Goal: Information Seeking & Learning: Learn about a topic

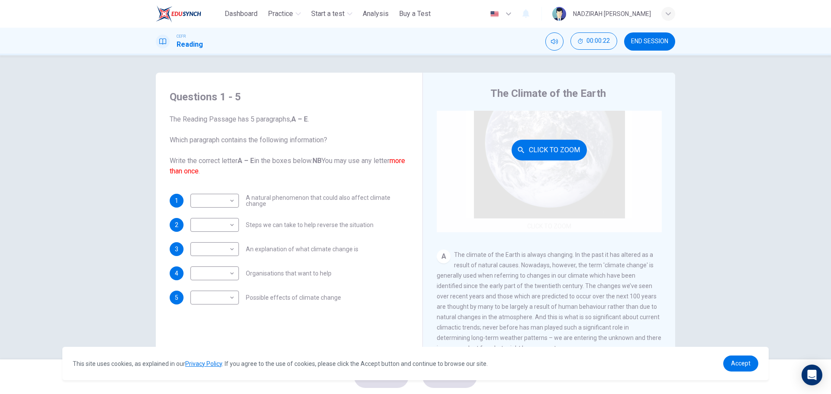
scroll to position [130, 0]
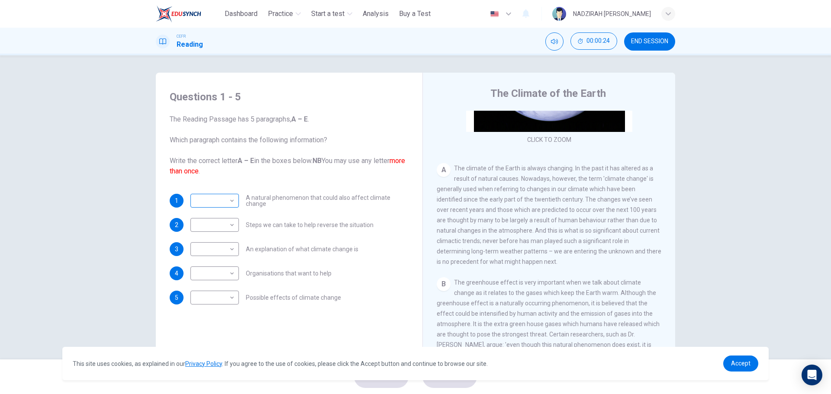
click at [215, 198] on body "This site uses cookies, as explained in our Privacy Policy . If you agree to th…" at bounding box center [415, 197] width 831 height 394
click at [204, 229] on li "B" at bounding box center [212, 229] width 48 height 14
type input "*"
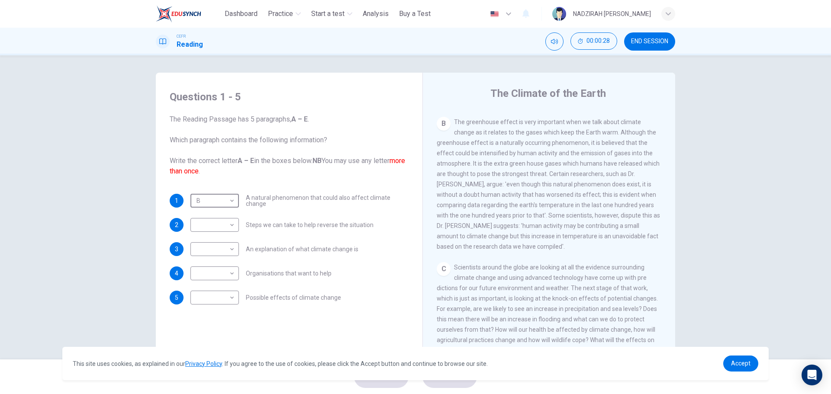
scroll to position [303, 0]
click at [229, 229] on body "This site uses cookies, as explained in our Privacy Policy . If you agree to th…" at bounding box center [415, 197] width 831 height 394
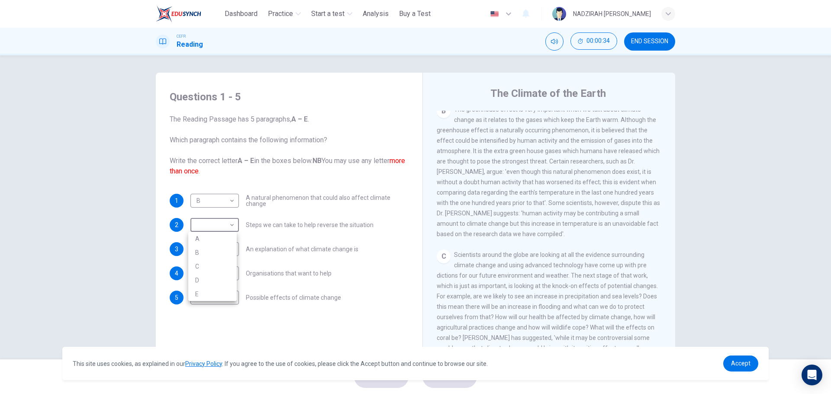
click at [615, 283] on div at bounding box center [415, 197] width 831 height 394
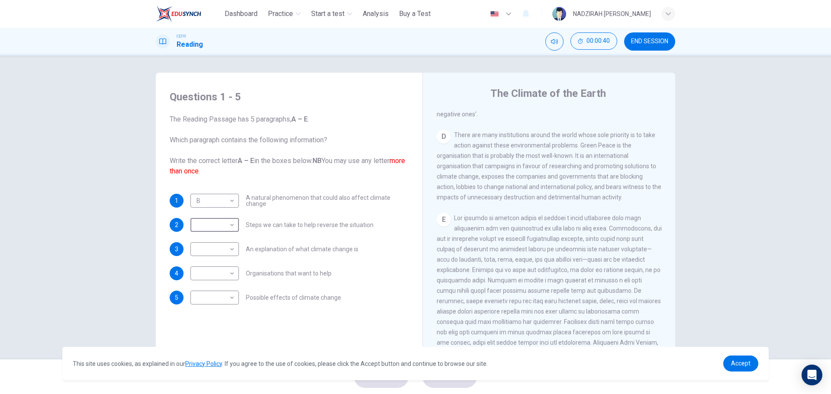
scroll to position [563, 0]
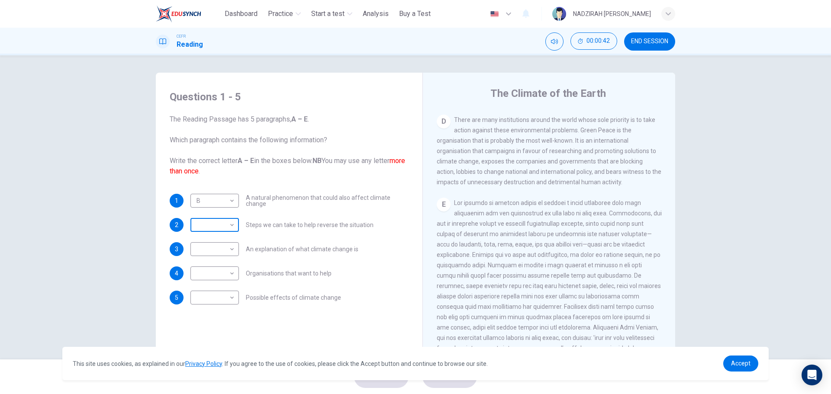
click at [203, 222] on body "This site uses cookies, as explained in our Privacy Policy . If you agree to th…" at bounding box center [415, 197] width 831 height 394
click at [216, 288] on li "E" at bounding box center [212, 294] width 48 height 14
type input "*"
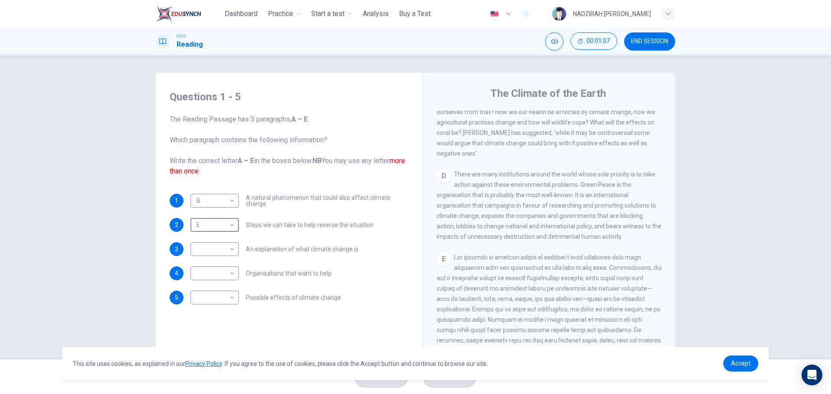
scroll to position [519, 0]
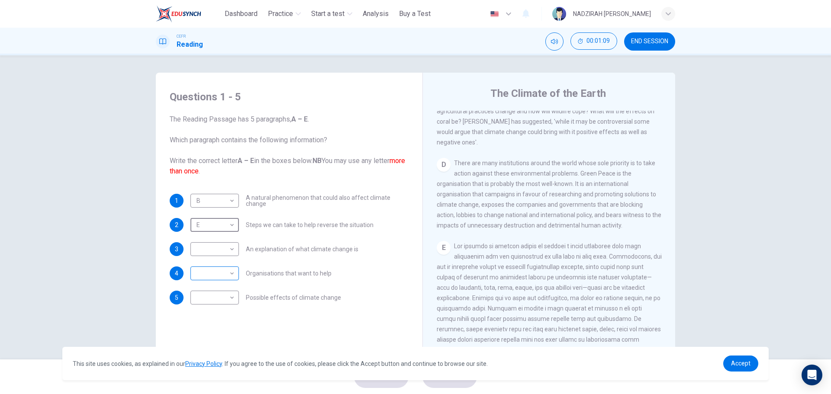
click at [230, 276] on body "This site uses cookies, as explained in our Privacy Policy . If you agree to th…" at bounding box center [415, 197] width 831 height 394
click at [221, 325] on li "D" at bounding box center [212, 329] width 48 height 14
type input "*"
click at [477, 323] on div "E" at bounding box center [549, 324] width 225 height 166
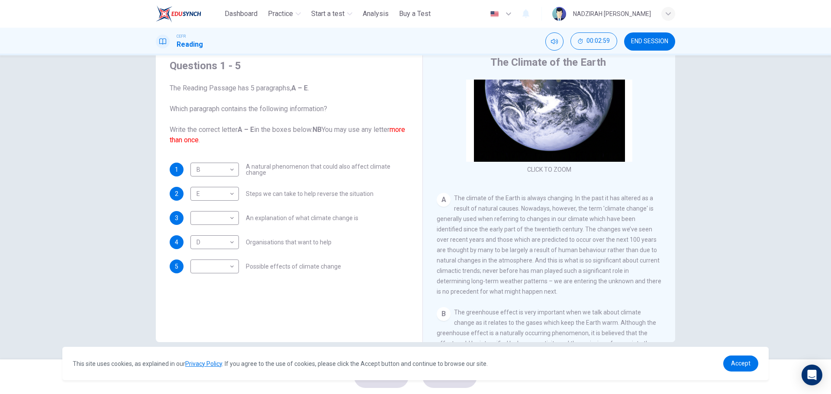
scroll to position [112, 0]
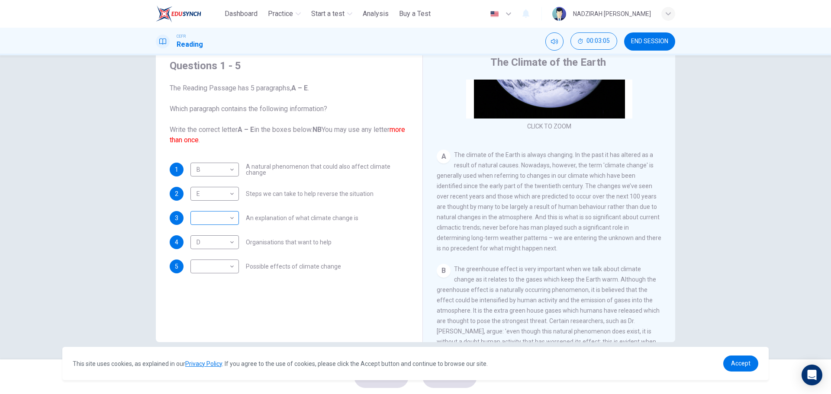
click at [217, 223] on body "This site uses cookies, as explained in our Privacy Policy . If you agree to th…" at bounding box center [415, 197] width 831 height 394
click at [216, 237] on li "A" at bounding box center [212, 232] width 48 height 14
type input "*"
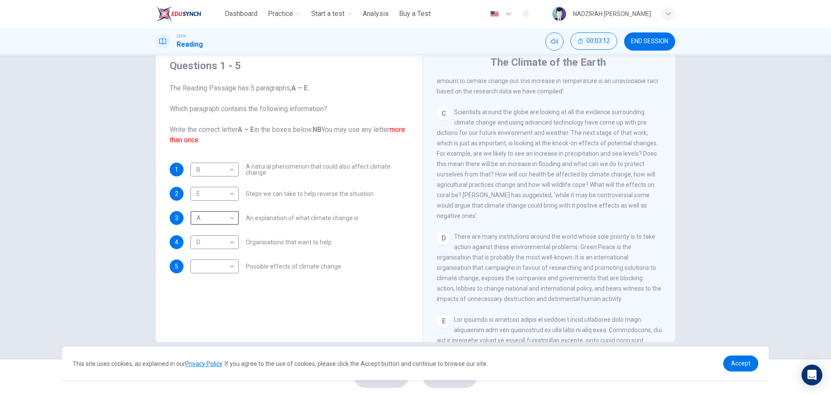
scroll to position [415, 0]
click at [225, 273] on body "This site uses cookies, as explained in our Privacy Policy . If you agree to th…" at bounding box center [415, 197] width 831 height 394
click at [198, 309] on li "C" at bounding box center [212, 308] width 48 height 14
type input "*"
click at [734, 365] on span "Accept" at bounding box center [740, 363] width 19 height 7
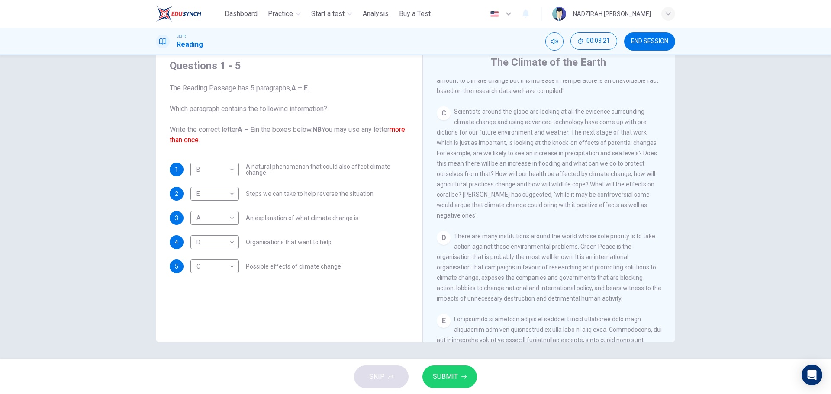
click at [455, 380] on span "SUBMIT" at bounding box center [445, 377] width 25 height 12
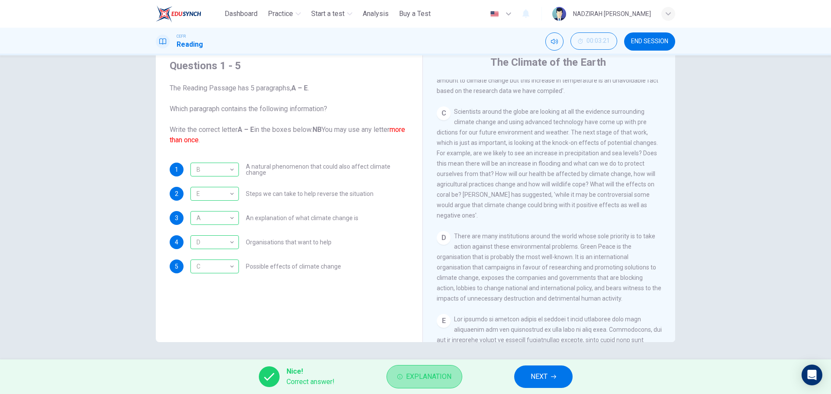
click at [447, 378] on span "Explanation" at bounding box center [428, 377] width 45 height 12
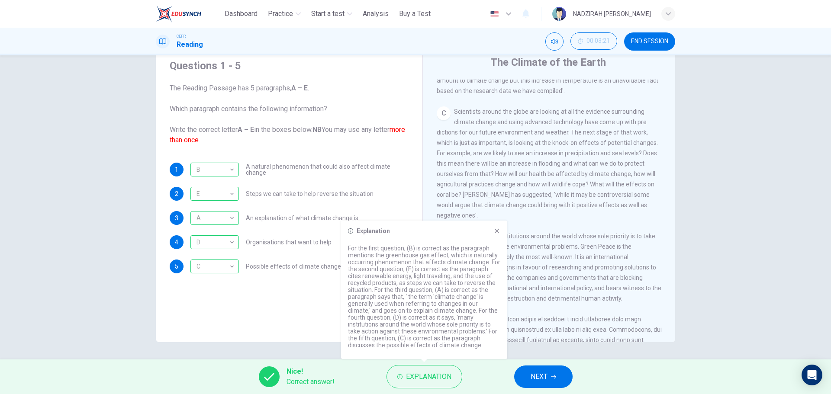
click at [557, 387] on button "NEXT" at bounding box center [543, 377] width 58 height 23
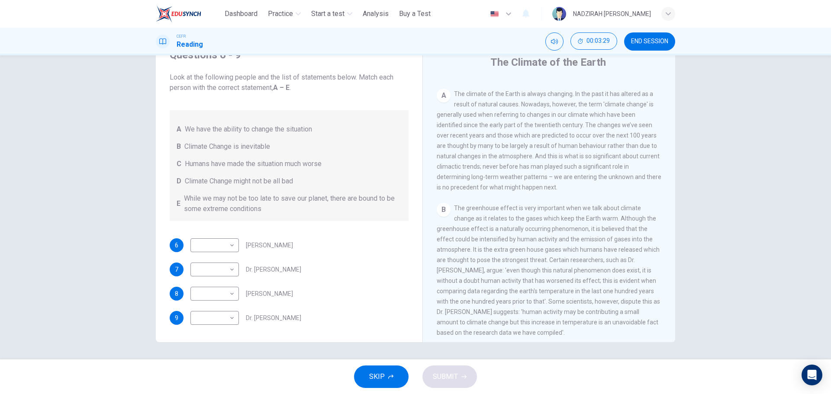
scroll to position [260, 0]
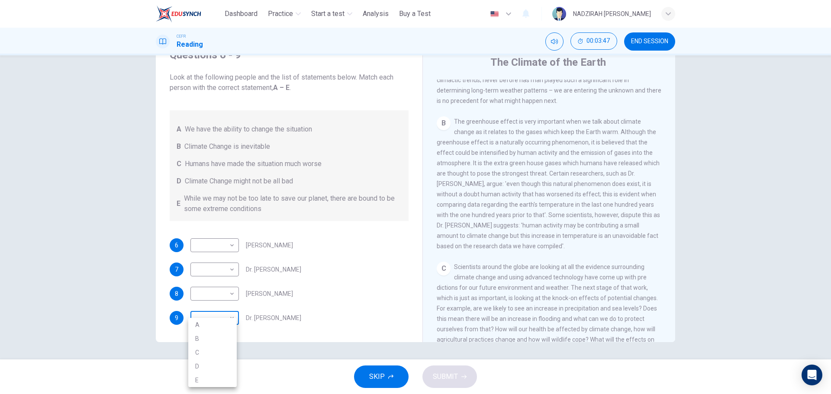
click at [229, 311] on body "This site uses cookies, as explained in our Privacy Policy . If you agree to th…" at bounding box center [415, 197] width 831 height 394
click at [219, 350] on li "C" at bounding box center [212, 353] width 48 height 14
type input "*"
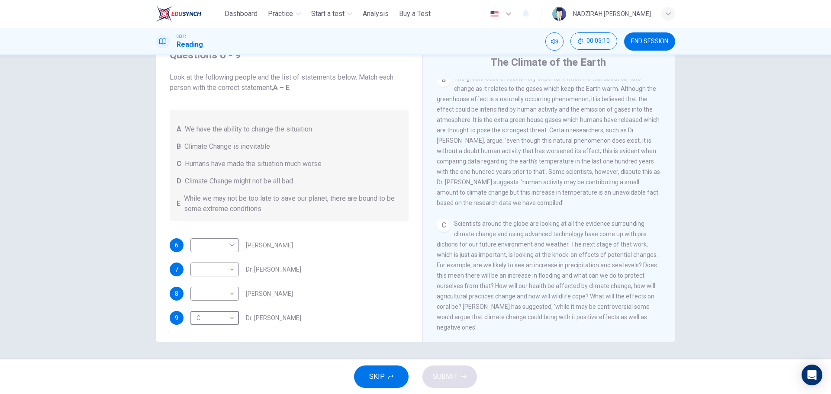
scroll to position [433, 0]
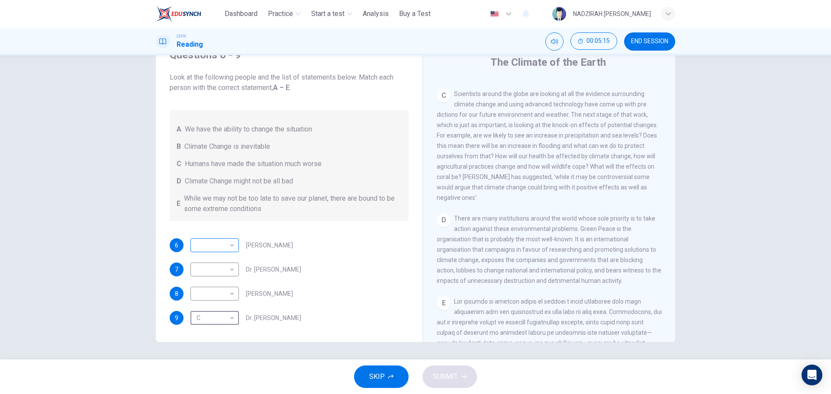
click at [216, 246] on body "This site uses cookies, as explained in our Privacy Policy . If you agree to th…" at bounding box center [415, 197] width 831 height 394
click at [211, 296] on li "D" at bounding box center [212, 301] width 48 height 14
type input "*"
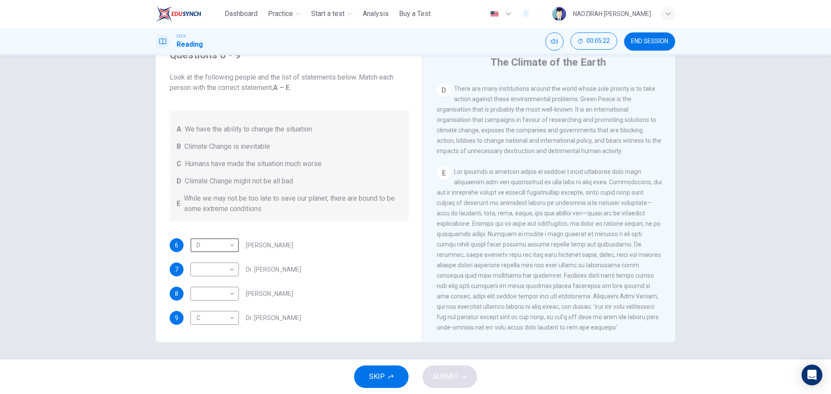
scroll to position [588, 0]
click at [214, 294] on body "This site uses cookies, as explained in our Privacy Policy . If you agree to th…" at bounding box center [415, 197] width 831 height 394
click at [218, 309] on li "A" at bounding box center [212, 308] width 48 height 14
type input "*"
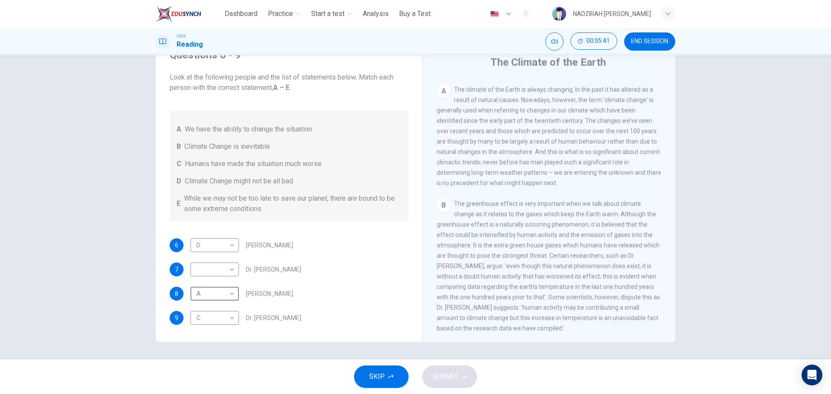
scroll to position [199, 0]
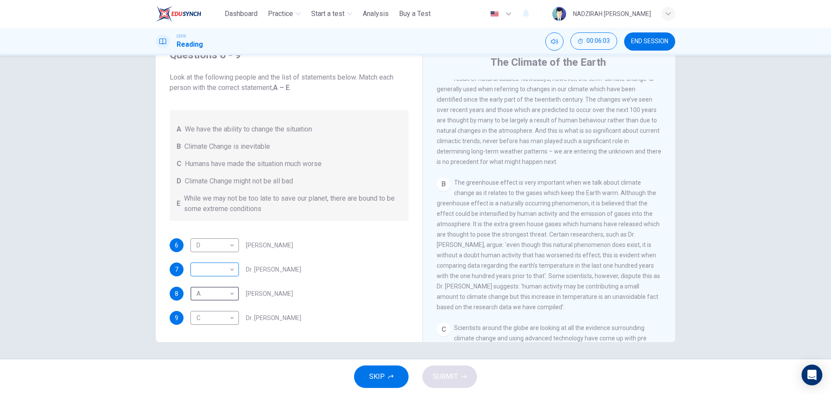
click at [227, 268] on body "This site uses cookies, as explained in our Privacy Policy . If you agree to th…" at bounding box center [415, 197] width 831 height 394
click at [209, 316] on li "C" at bounding box center [212, 311] width 48 height 14
type input "*"
click at [219, 318] on body "This site uses cookies, as explained in our Privacy Policy . If you agree to th…" at bounding box center [415, 197] width 831 height 394
click at [554, 245] on div at bounding box center [415, 197] width 831 height 394
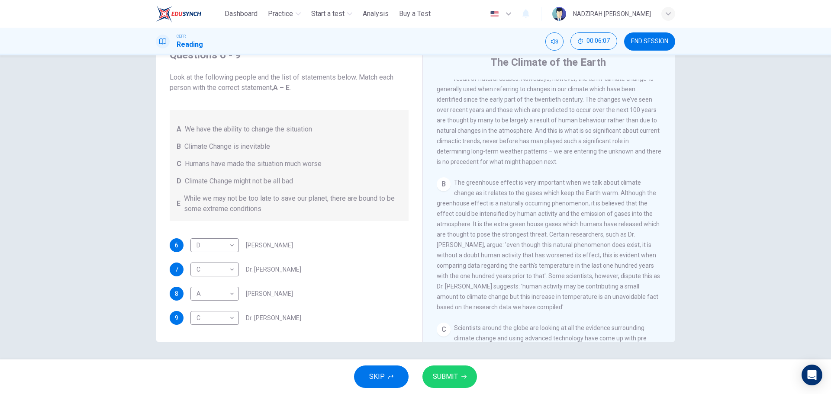
click at [556, 260] on span "The greenhouse effect is very important when we talk about climate change as it…" at bounding box center [548, 245] width 223 height 132
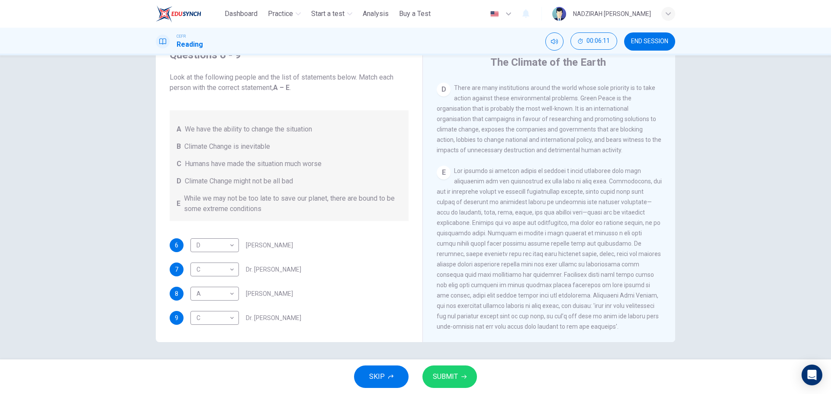
scroll to position [415, 0]
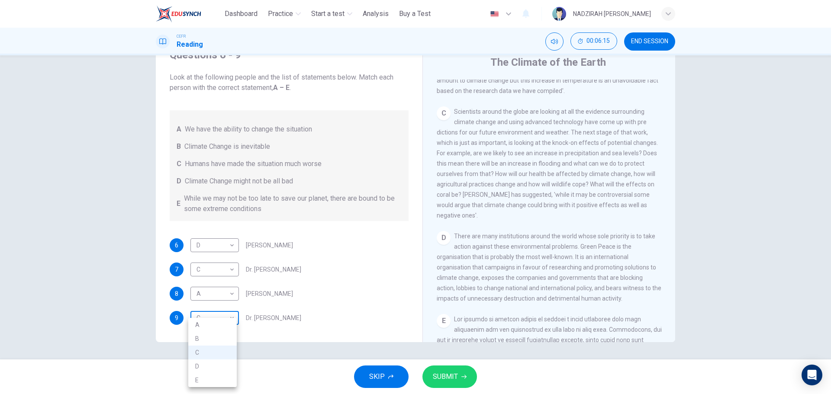
click at [231, 322] on body "This site uses cookies, as explained in our Privacy Policy . If you agree to th…" at bounding box center [415, 197] width 831 height 394
click at [216, 345] on li "B" at bounding box center [212, 339] width 48 height 14
type input "*"
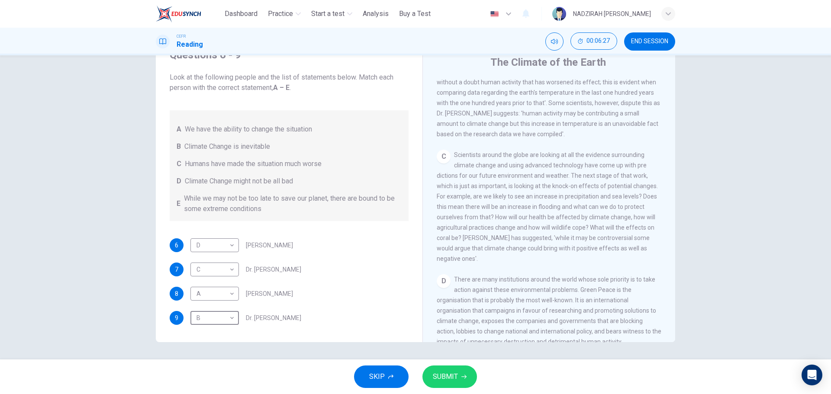
scroll to position [329, 0]
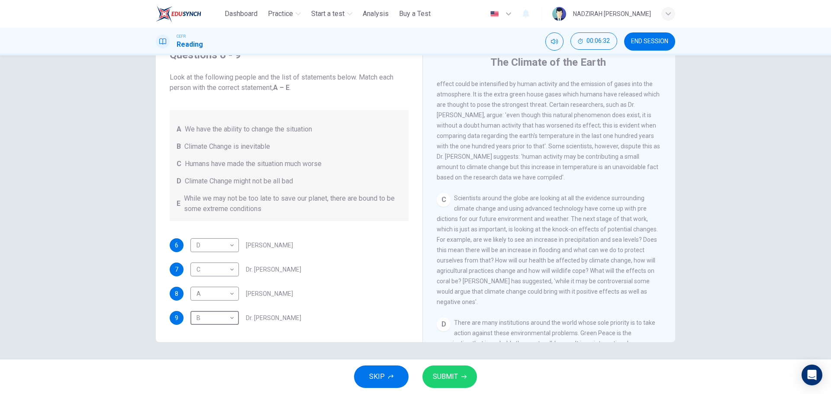
click at [462, 372] on button "SUBMIT" at bounding box center [449, 377] width 55 height 23
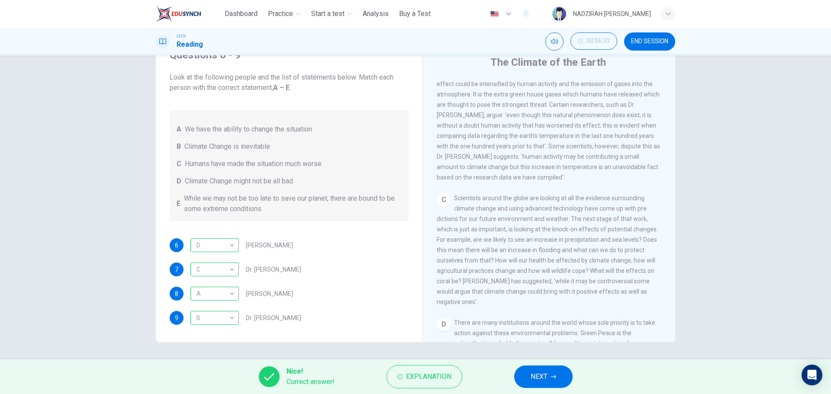
click at [555, 377] on icon "button" at bounding box center [553, 376] width 5 height 5
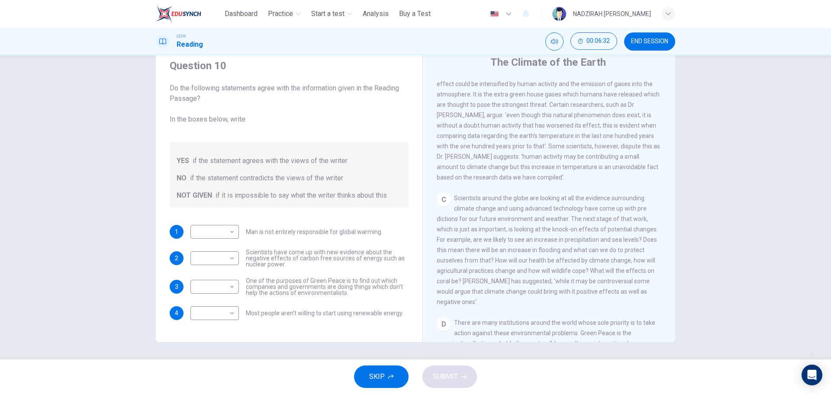
scroll to position [0, 0]
click at [817, 374] on icon "Open Intercom Messenger" at bounding box center [811, 375] width 11 height 11
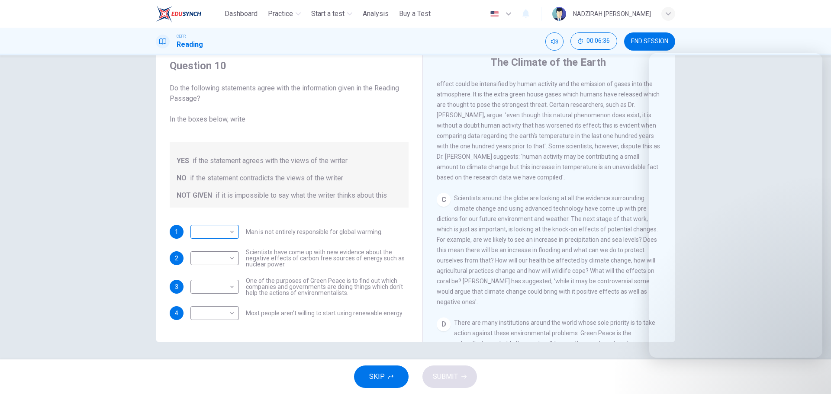
click at [216, 233] on body "This site uses cookies, as explained in our Privacy Policy . If you agree to th…" at bounding box center [415, 197] width 831 height 394
click at [490, 250] on div at bounding box center [415, 197] width 831 height 394
click at [228, 259] on li "NOT GIVEN" at bounding box center [212, 259] width 36 height 8
click at [228, 239] on li "YES" at bounding box center [212, 243] width 36 height 8
click at [229, 231] on div at bounding box center [415, 197] width 831 height 394
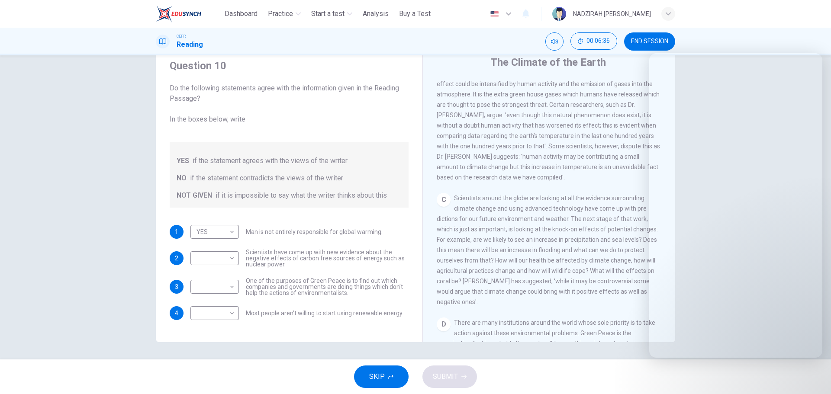
click at [215, 235] on div at bounding box center [415, 197] width 831 height 394
click at [324, 234] on div at bounding box center [415, 197] width 831 height 394
click at [528, 246] on div at bounding box center [415, 197] width 831 height 394
click at [825, 380] on div at bounding box center [415, 197] width 831 height 394
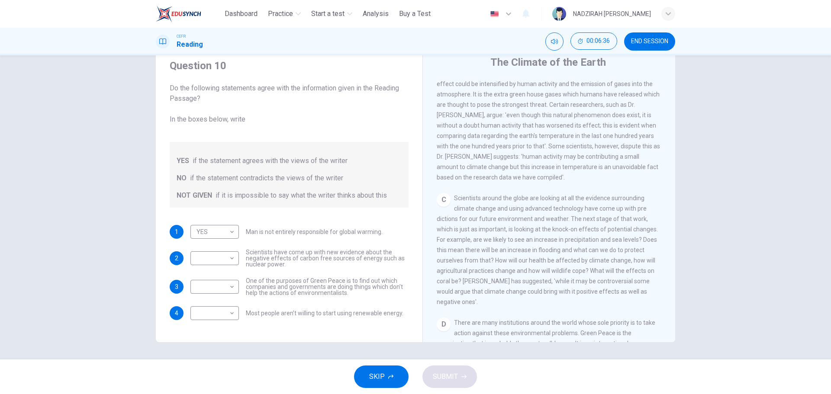
click at [213, 263] on div at bounding box center [415, 197] width 831 height 394
click at [227, 260] on li "NOT GIVEN" at bounding box center [212, 259] width 36 height 8
click at [229, 258] on li "NOT GIVEN" at bounding box center [212, 259] width 36 height 8
click at [229, 258] on li "NOT GIVEN" at bounding box center [214, 259] width 40 height 8
click at [232, 231] on div at bounding box center [415, 197] width 831 height 394
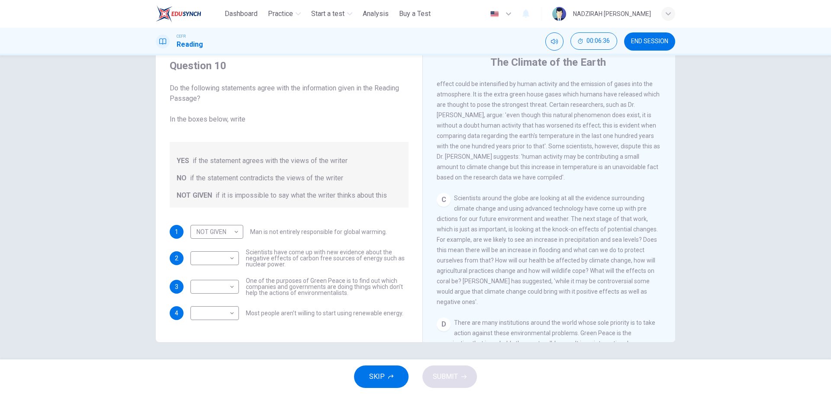
drag, startPoint x: 241, startPoint y: 234, endPoint x: 215, endPoint y: 231, distance: 26.1
click at [237, 235] on div at bounding box center [415, 197] width 831 height 394
click at [226, 231] on div at bounding box center [415, 197] width 831 height 394
drag, startPoint x: 215, startPoint y: 231, endPoint x: 506, endPoint y: 185, distance: 295.4
click at [214, 231] on div at bounding box center [415, 197] width 831 height 394
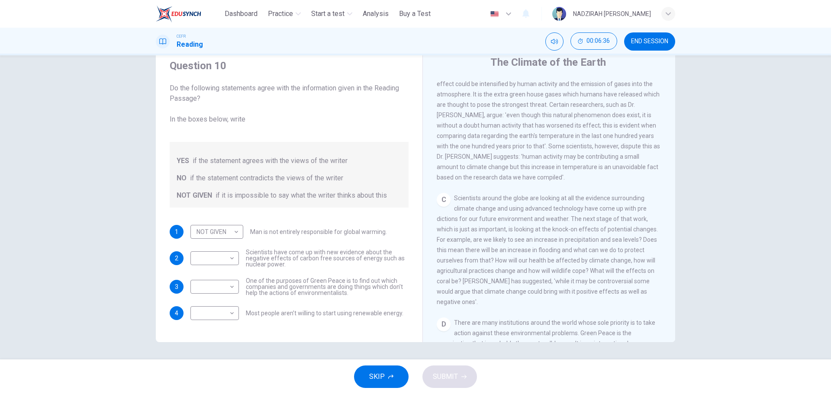
click at [511, 184] on div at bounding box center [415, 197] width 831 height 394
drag, startPoint x: 669, startPoint y: 234, endPoint x: 225, endPoint y: 277, distance: 446.6
click at [656, 200] on div at bounding box center [415, 197] width 831 height 394
click at [224, 278] on div at bounding box center [415, 197] width 831 height 394
click at [229, 287] on div at bounding box center [415, 197] width 831 height 394
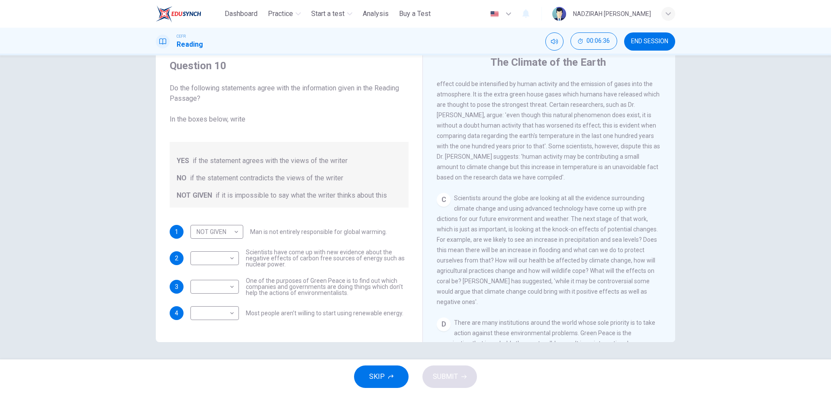
click at [229, 320] on div at bounding box center [415, 197] width 831 height 394
click at [285, 328] on div at bounding box center [415, 197] width 831 height 394
click at [370, 373] on div at bounding box center [415, 197] width 831 height 394
drag, startPoint x: 513, startPoint y: 97, endPoint x: 288, endPoint y: 235, distance: 263.1
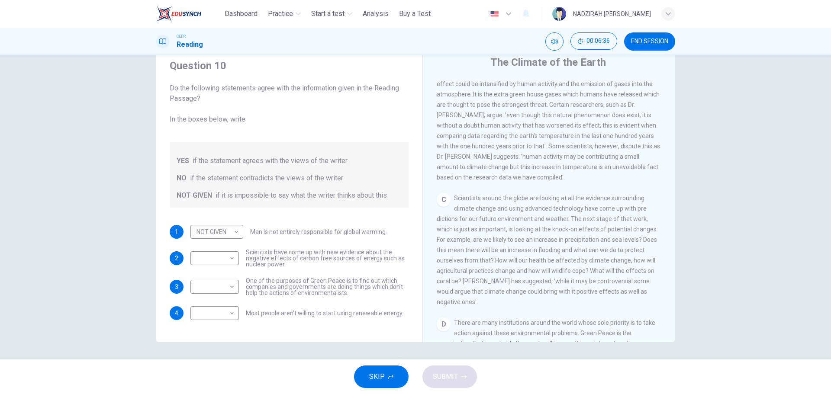
click at [509, 100] on div at bounding box center [415, 197] width 831 height 394
click at [195, 265] on div at bounding box center [415, 197] width 831 height 394
click at [210, 262] on div at bounding box center [415, 197] width 831 height 394
click at [211, 239] on div "YES NO NOT GIVEN" at bounding box center [415, 197] width 831 height 394
click at [204, 245] on li "YES" at bounding box center [214, 243] width 40 height 8
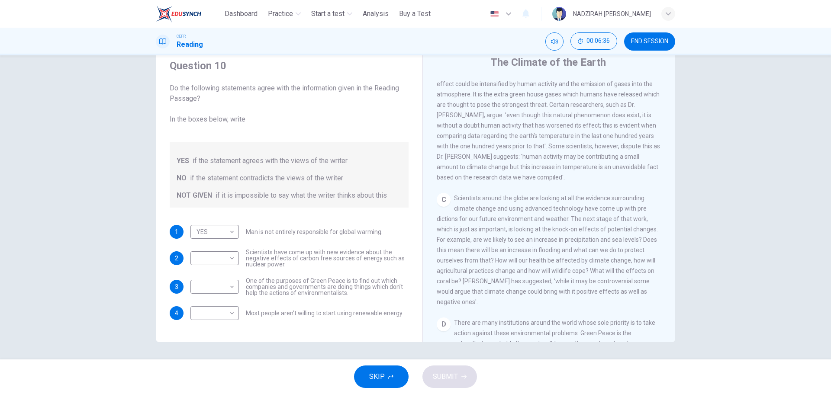
click at [197, 233] on div at bounding box center [415, 197] width 831 height 394
drag, startPoint x: 223, startPoint y: 234, endPoint x: 210, endPoint y: 251, distance: 21.3
click at [225, 234] on div at bounding box center [415, 197] width 831 height 394
click at [229, 234] on div at bounding box center [415, 197] width 831 height 394
drag, startPoint x: 210, startPoint y: 251, endPoint x: 210, endPoint y: 261, distance: 10.4
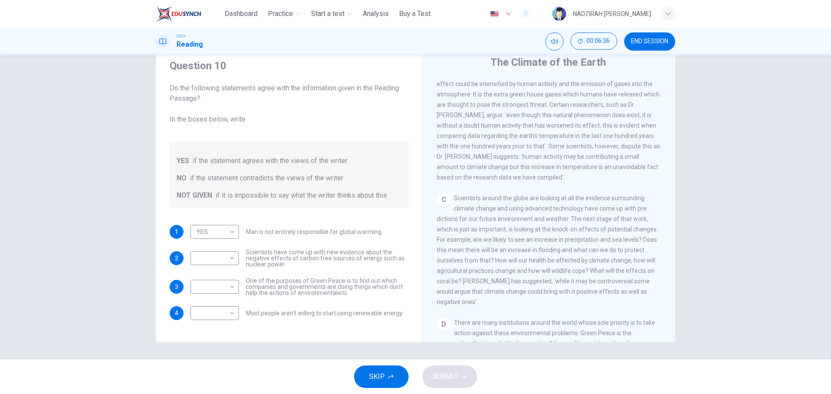
click at [216, 258] on li "NOT GIVEN" at bounding box center [212, 259] width 36 height 8
click at [234, 260] on div at bounding box center [415, 197] width 831 height 394
click at [231, 236] on div at bounding box center [415, 197] width 831 height 394
drag, startPoint x: 233, startPoint y: 232, endPoint x: 206, endPoint y: 233, distance: 26.9
click at [225, 233] on div at bounding box center [415, 197] width 831 height 394
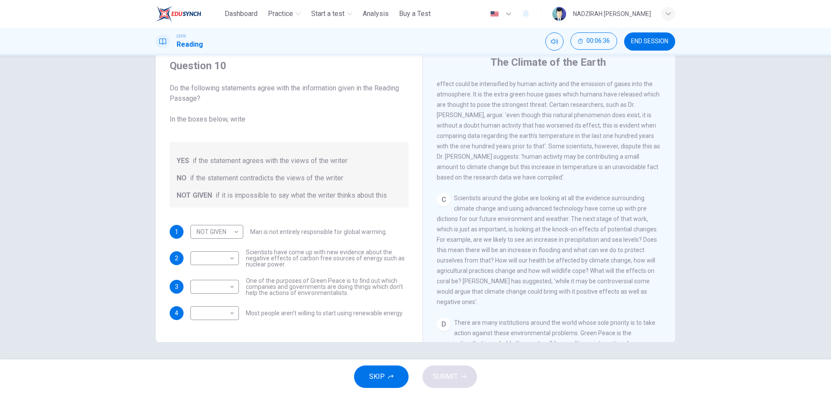
click at [201, 252] on li "NO" at bounding box center [214, 251] width 40 height 8
click at [201, 246] on li "YES" at bounding box center [214, 243] width 40 height 8
click at [489, 234] on div at bounding box center [415, 197] width 831 height 394
drag, startPoint x: 613, startPoint y: 205, endPoint x: 663, endPoint y: 215, distance: 50.8
click at [623, 207] on div at bounding box center [415, 197] width 831 height 394
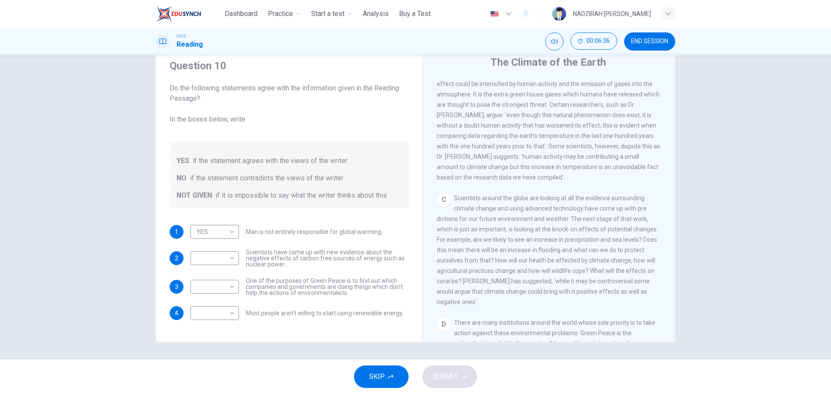
click at [831, 259] on div at bounding box center [415, 197] width 831 height 394
click at [380, 377] on div at bounding box center [415, 197] width 831 height 394
click at [384, 387] on div at bounding box center [415, 197] width 831 height 394
drag, startPoint x: 220, startPoint y: 237, endPoint x: 231, endPoint y: 234, distance: 11.1
click at [223, 235] on div at bounding box center [415, 197] width 831 height 394
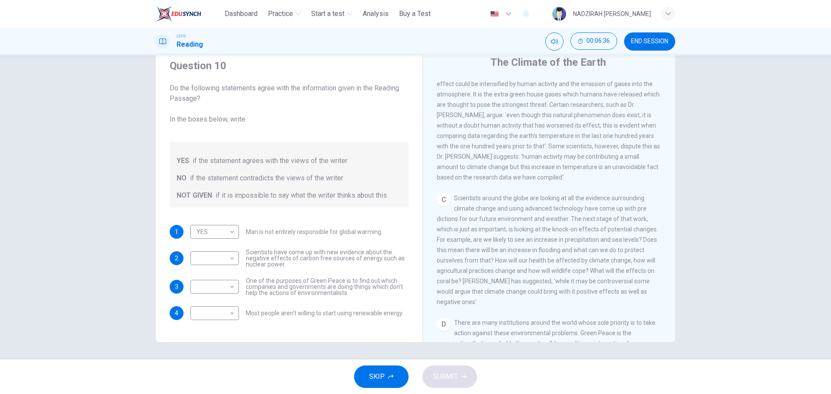
click at [228, 259] on li "NOT GIVEN" at bounding box center [212, 259] width 36 height 8
click at [231, 243] on li "YES" at bounding box center [212, 243] width 36 height 8
type input "***"
click at [232, 232] on div at bounding box center [415, 197] width 831 height 394
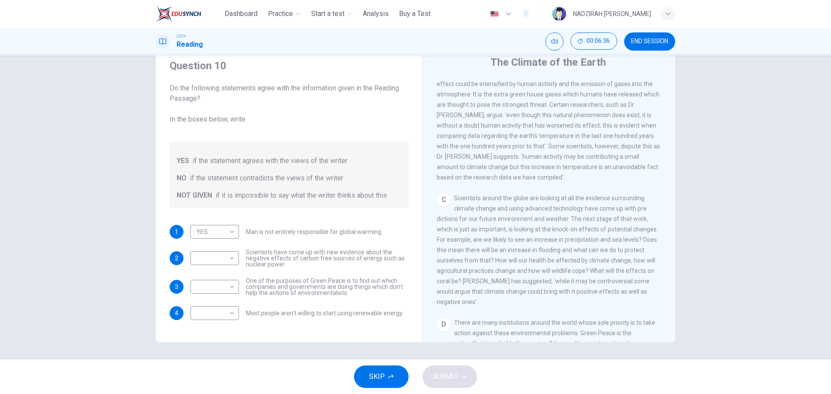
click at [231, 232] on div at bounding box center [415, 197] width 831 height 394
click at [229, 232] on div at bounding box center [415, 197] width 831 height 394
click at [239, 160] on div at bounding box center [415, 197] width 831 height 394
drag, startPoint x: 828, startPoint y: 147, endPoint x: 829, endPoint y: 109, distance: 38.1
click at [829, 109] on div at bounding box center [415, 197] width 831 height 394
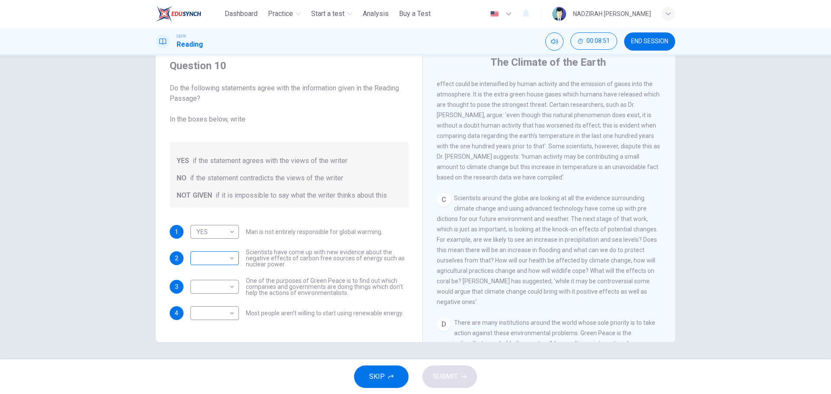
click at [201, 255] on body "This site uses cookies, as explained in our Privacy Policy . If you agree to th…" at bounding box center [415, 197] width 831 height 394
click at [229, 257] on div at bounding box center [415, 197] width 831 height 394
click at [220, 260] on div at bounding box center [415, 197] width 831 height 394
click at [229, 263] on div at bounding box center [415, 197] width 831 height 394
click at [230, 259] on div at bounding box center [415, 197] width 831 height 394
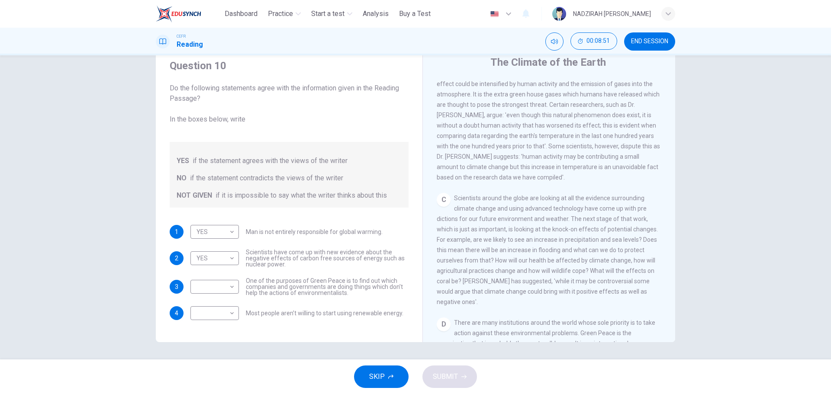
click at [201, 255] on div at bounding box center [415, 197] width 831 height 394
drag, startPoint x: 200, startPoint y: 255, endPoint x: 220, endPoint y: 258, distance: 20.0
click at [201, 255] on div at bounding box center [415, 197] width 831 height 394
click at [220, 258] on div at bounding box center [415, 197] width 831 height 394
click at [225, 261] on div at bounding box center [415, 197] width 831 height 394
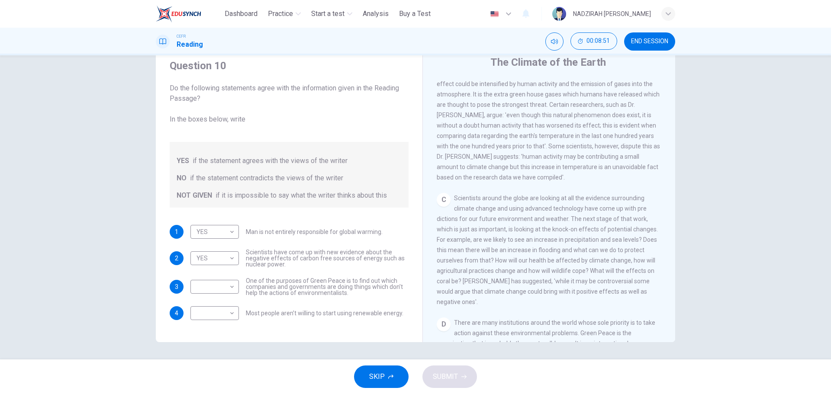
click at [230, 282] on li "NOT GIVEN" at bounding box center [212, 285] width 36 height 8
click at [228, 282] on li "NOT GIVEN" at bounding box center [212, 285] width 36 height 8
click at [226, 264] on div at bounding box center [415, 197] width 831 height 394
click at [214, 266] on li "YES" at bounding box center [212, 269] width 36 height 8
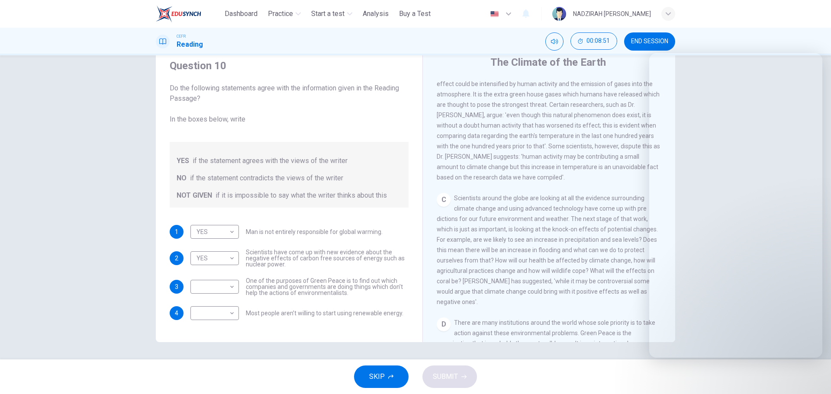
click at [203, 283] on li "NOT GIVEN" at bounding box center [212, 285] width 36 height 8
click at [210, 284] on li "NOT GIVEN" at bounding box center [212, 285] width 36 height 8
click at [215, 261] on div at bounding box center [415, 197] width 831 height 394
click at [218, 263] on div "YES NO NOT GIVEN" at bounding box center [415, 197] width 831 height 394
click at [229, 258] on div at bounding box center [415, 197] width 831 height 394
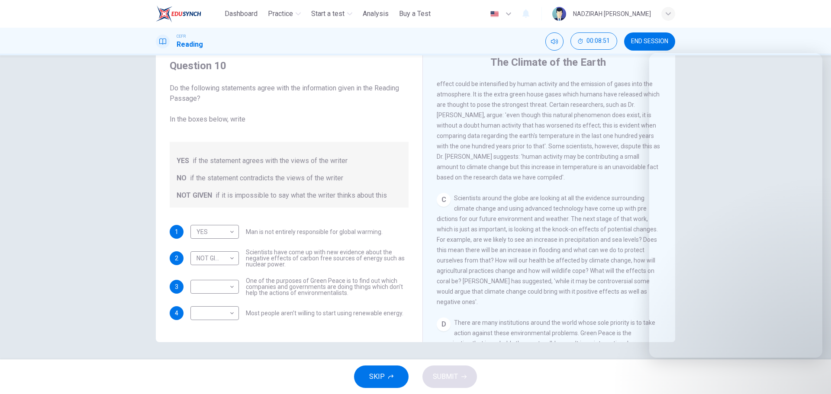
click at [213, 259] on div at bounding box center [415, 197] width 831 height 394
drag, startPoint x: 213, startPoint y: 272, endPoint x: 253, endPoint y: 271, distance: 39.8
click at [214, 272] on li "YES" at bounding box center [212, 269] width 36 height 8
click at [424, 267] on div at bounding box center [415, 197] width 831 height 394
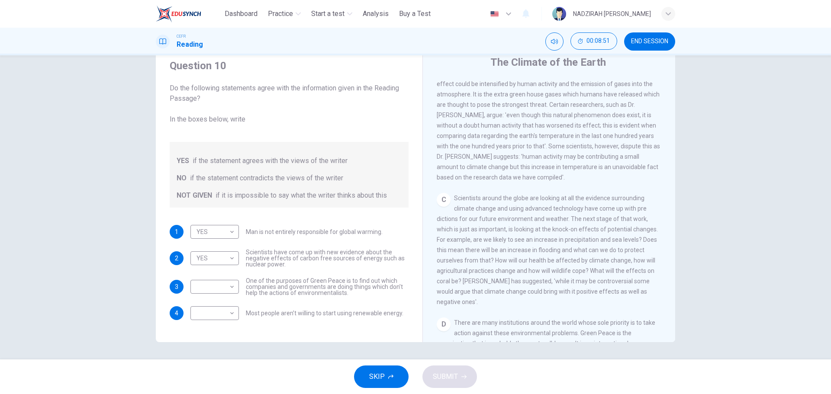
click at [666, 237] on div at bounding box center [415, 197] width 831 height 394
click at [229, 286] on li "NOT GIVEN" at bounding box center [212, 285] width 36 height 8
click at [226, 262] on div at bounding box center [415, 197] width 831 height 394
click at [228, 261] on div at bounding box center [415, 197] width 831 height 394
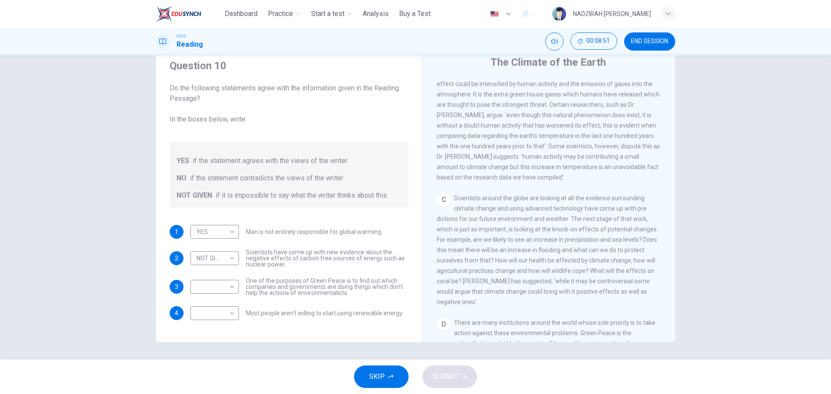
click at [230, 261] on div at bounding box center [415, 197] width 831 height 394
click at [212, 261] on div at bounding box center [415, 197] width 831 height 394
drag, startPoint x: 229, startPoint y: 260, endPoint x: 186, endPoint y: 266, distance: 43.3
click at [231, 259] on div at bounding box center [415, 197] width 831 height 394
click at [213, 261] on div at bounding box center [415, 197] width 831 height 394
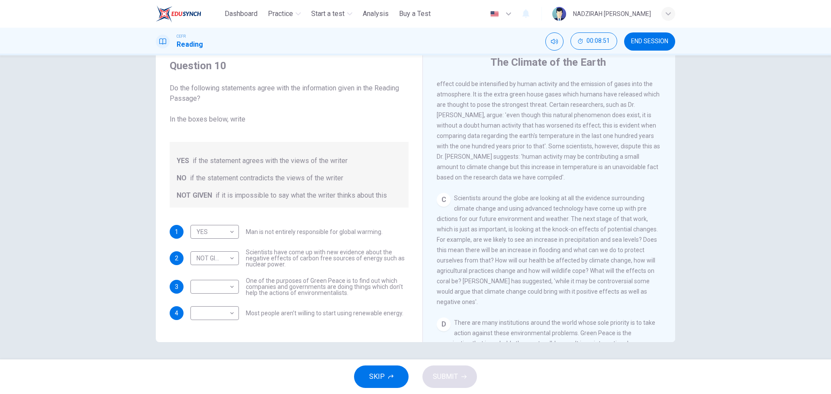
click at [185, 266] on div at bounding box center [415, 197] width 831 height 394
click at [211, 261] on div at bounding box center [415, 197] width 831 height 394
click at [211, 253] on div at bounding box center [415, 197] width 831 height 394
click at [230, 258] on div at bounding box center [415, 197] width 831 height 394
click at [223, 259] on div at bounding box center [415, 197] width 831 height 394
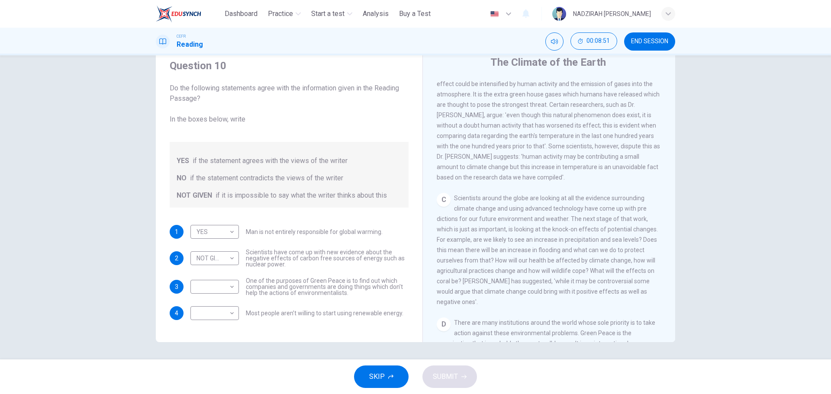
drag, startPoint x: 208, startPoint y: 259, endPoint x: 226, endPoint y: 282, distance: 29.9
click at [208, 261] on div at bounding box center [415, 197] width 831 height 394
click at [226, 282] on li "NOT GIVEN" at bounding box center [212, 285] width 36 height 8
click at [226, 283] on li "NOT GIVEN" at bounding box center [212, 285] width 36 height 8
click at [208, 269] on li "YES" at bounding box center [212, 269] width 36 height 8
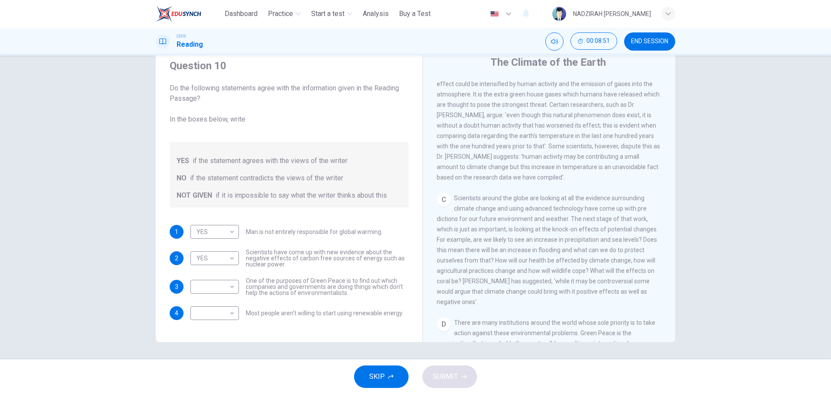
type input "***"
click at [229, 285] on body "This site uses cookies, as explained in our Privacy Policy . If you agree to th…" at bounding box center [415, 197] width 831 height 394
click at [585, 231] on div at bounding box center [415, 197] width 831 height 394
click at [231, 286] on div at bounding box center [415, 197] width 831 height 394
click at [229, 286] on body "This site uses cookies, as explained in our Privacy Policy . If you agree to th…" at bounding box center [415, 197] width 831 height 394
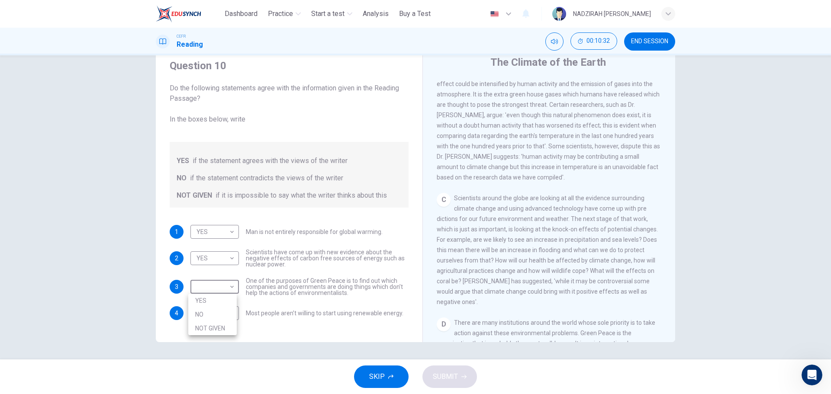
click at [599, 251] on div at bounding box center [415, 197] width 831 height 394
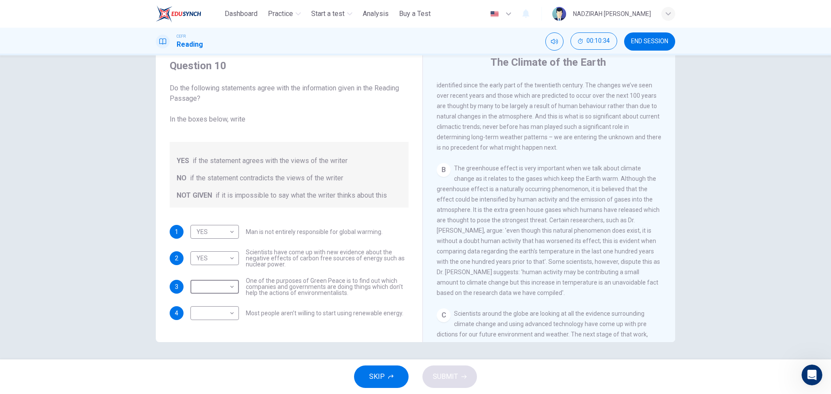
click at [633, 208] on div "B The greenhouse effect is very important when we talk about climate change as …" at bounding box center [549, 230] width 225 height 135
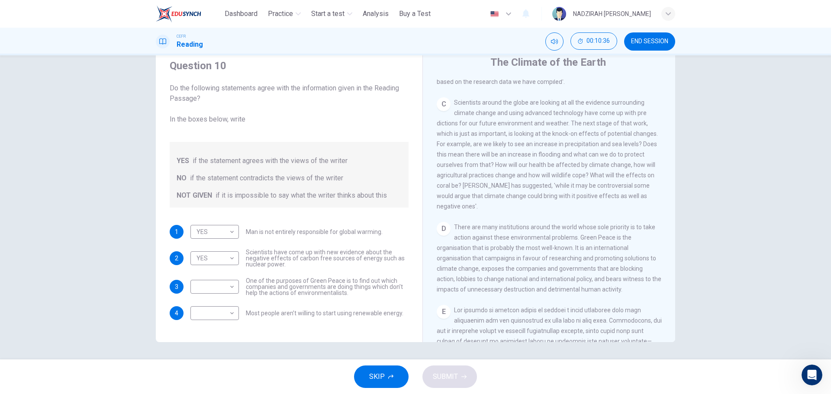
scroll to position [476, 0]
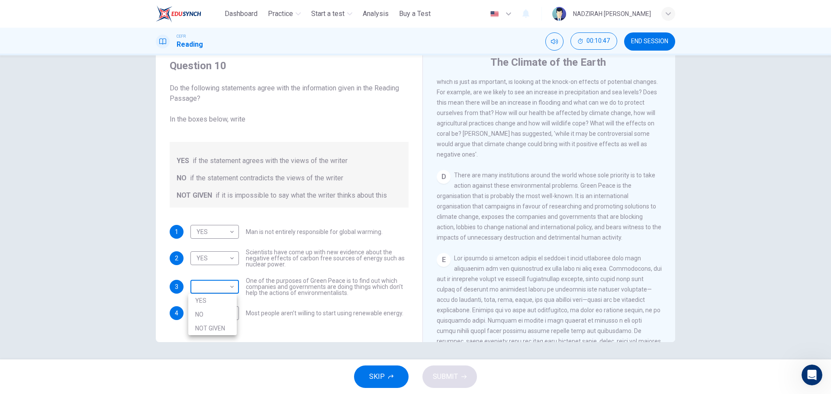
click at [225, 285] on body "This site uses cookies, as explained in our Privacy Policy . If you agree to th…" at bounding box center [415, 197] width 831 height 394
click at [216, 297] on li "YES" at bounding box center [212, 301] width 48 height 14
type input "***"
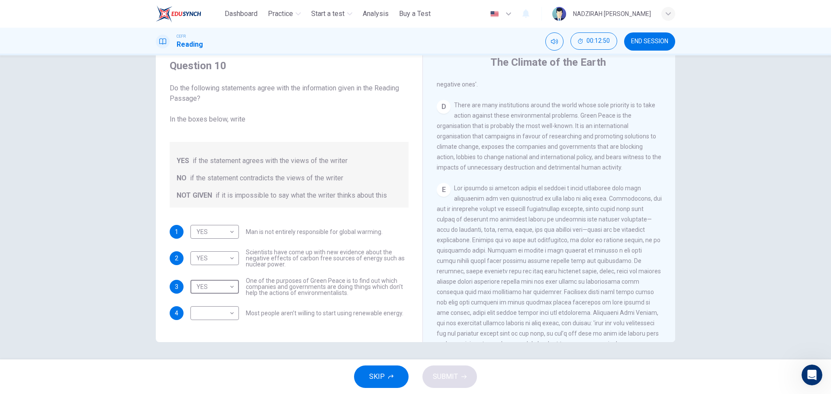
scroll to position [588, 0]
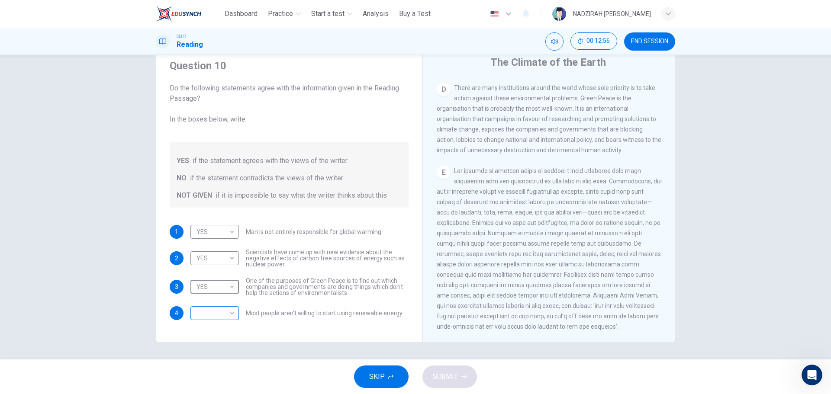
click at [205, 317] on body "This site uses cookies, as explained in our Privacy Policy . If you agree to th…" at bounding box center [415, 197] width 831 height 394
click at [210, 340] on li "NO" at bounding box center [212, 341] width 48 height 14
type input "**"
click at [584, 237] on span at bounding box center [549, 249] width 225 height 163
click at [196, 260] on body "This site uses cookies, as explained in our Privacy Policy . If you agree to th…" at bounding box center [415, 197] width 831 height 394
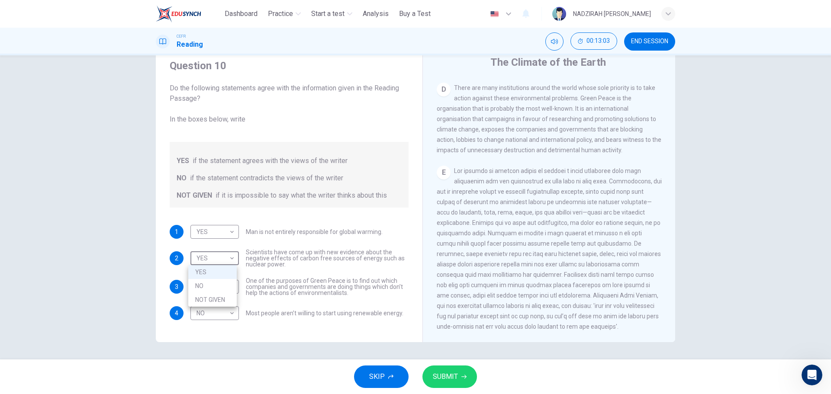
click at [209, 297] on li "NOT GIVEN" at bounding box center [212, 300] width 48 height 14
type input "*********"
click at [447, 368] on button "SUBMIT" at bounding box center [449, 377] width 55 height 23
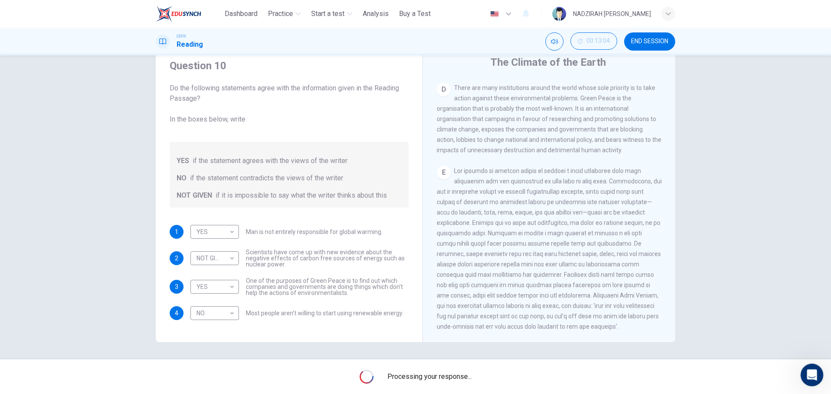
click at [804, 374] on icon "Open Intercom Messenger" at bounding box center [811, 374] width 14 height 14
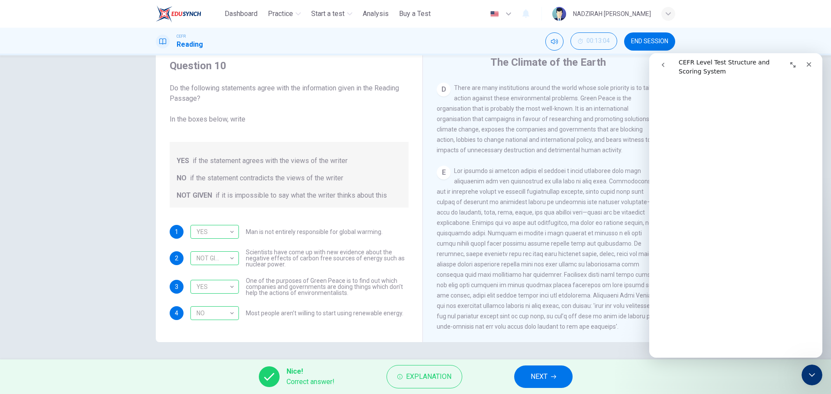
scroll to position [216, 0]
click at [580, 211] on span at bounding box center [549, 249] width 225 height 163
click at [544, 380] on span "NEXT" at bounding box center [539, 377] width 17 height 12
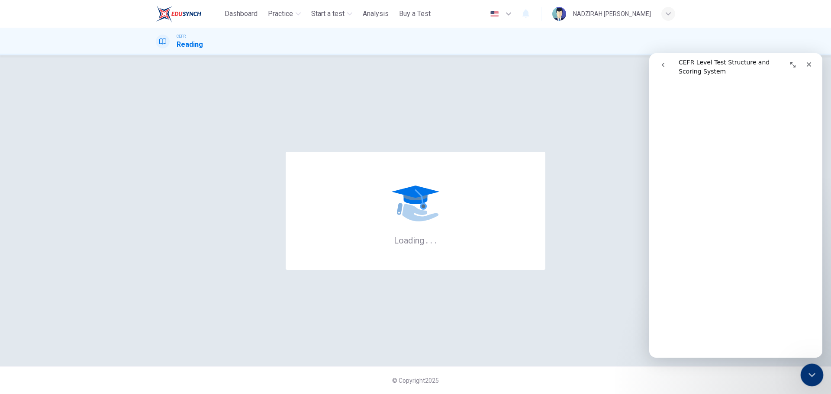
click at [816, 374] on div "Close Intercom Messenger" at bounding box center [810, 374] width 21 height 21
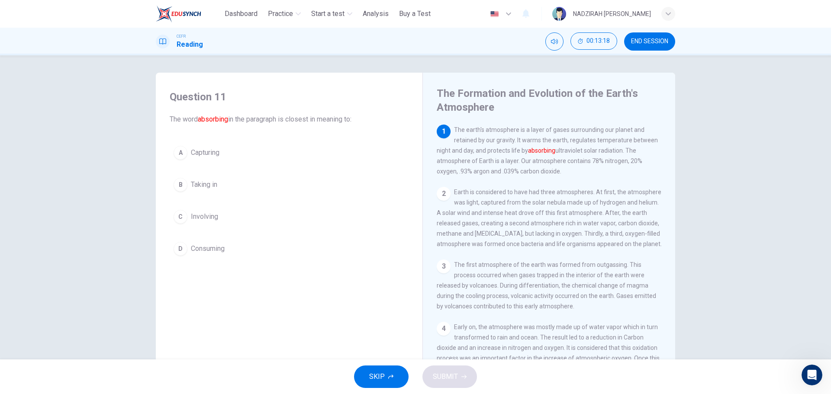
click at [200, 187] on span "Taking in" at bounding box center [204, 185] width 26 height 10
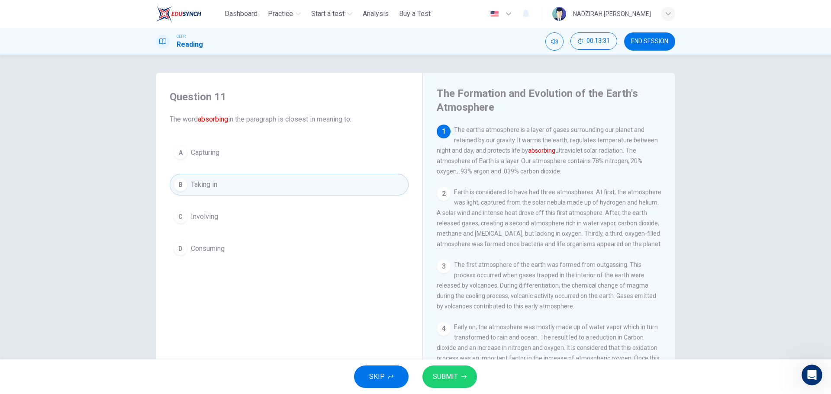
click at [455, 375] on span "SUBMIT" at bounding box center [445, 377] width 25 height 12
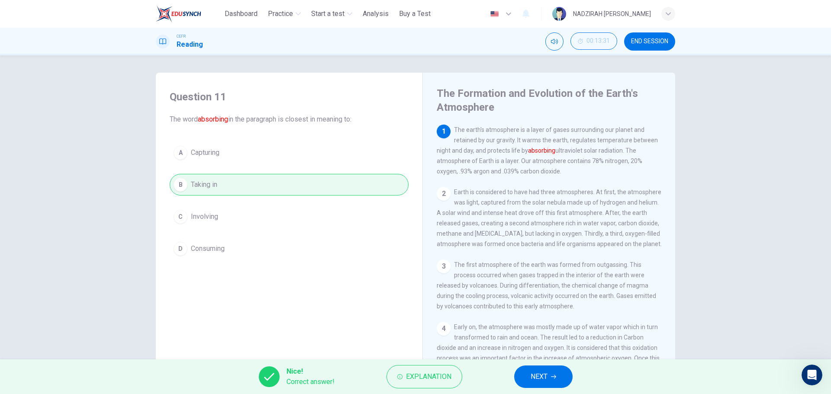
click at [536, 378] on span "NEXT" at bounding box center [539, 377] width 17 height 12
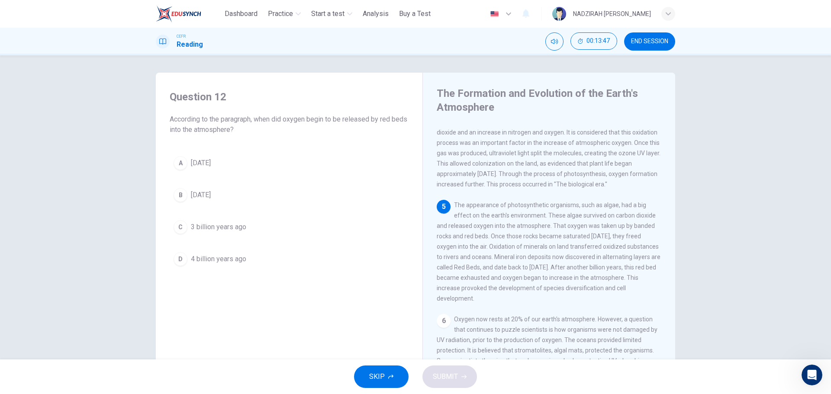
scroll to position [216, 0]
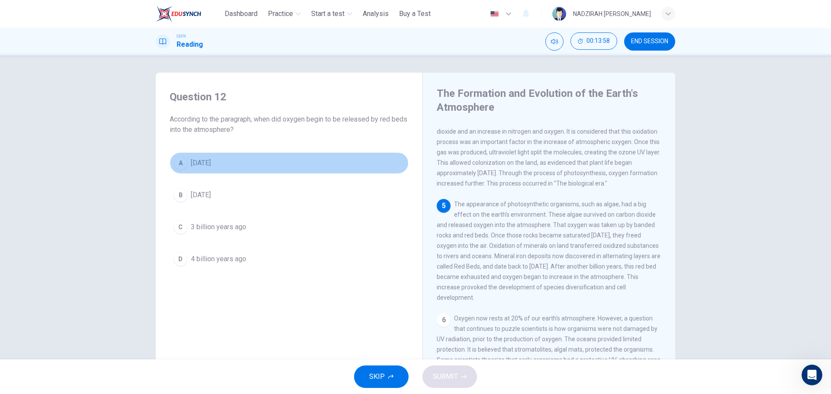
click at [211, 166] on span "[DATE]" at bounding box center [201, 163] width 20 height 10
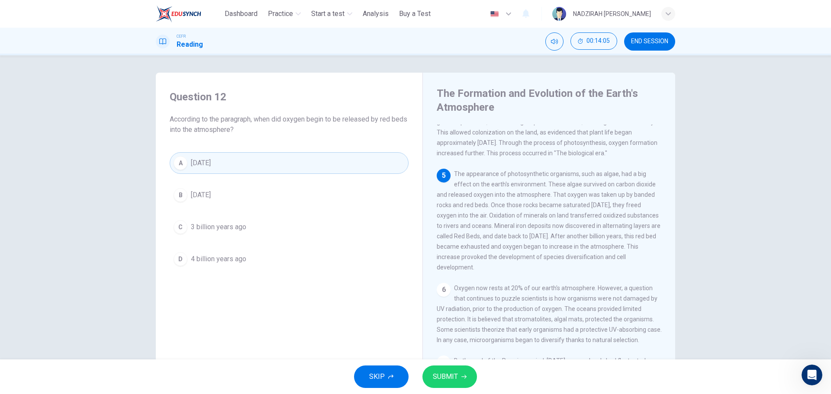
scroll to position [260, 0]
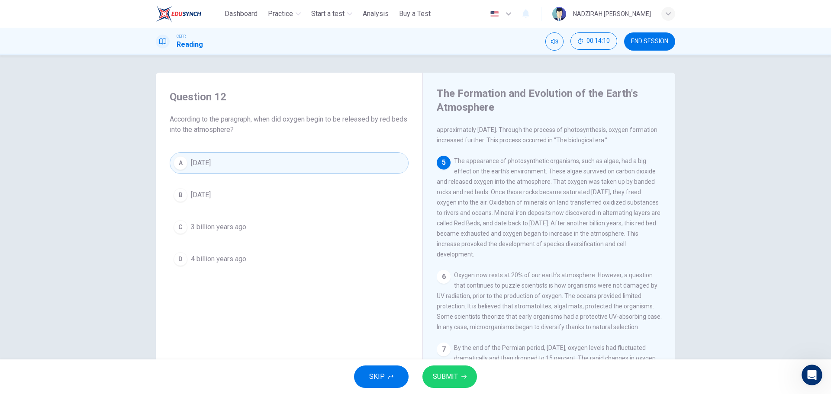
click at [464, 378] on icon "button" at bounding box center [463, 376] width 5 height 5
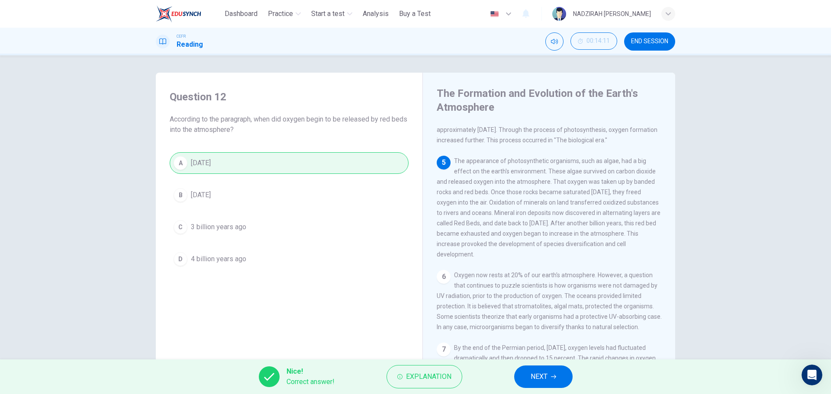
click at [562, 379] on button "NEXT" at bounding box center [543, 377] width 58 height 23
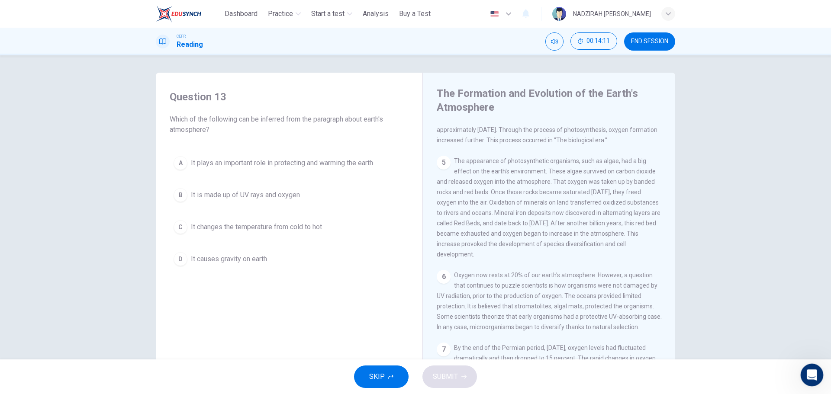
click at [813, 380] on icon "Open Intercom Messenger" at bounding box center [811, 374] width 14 height 14
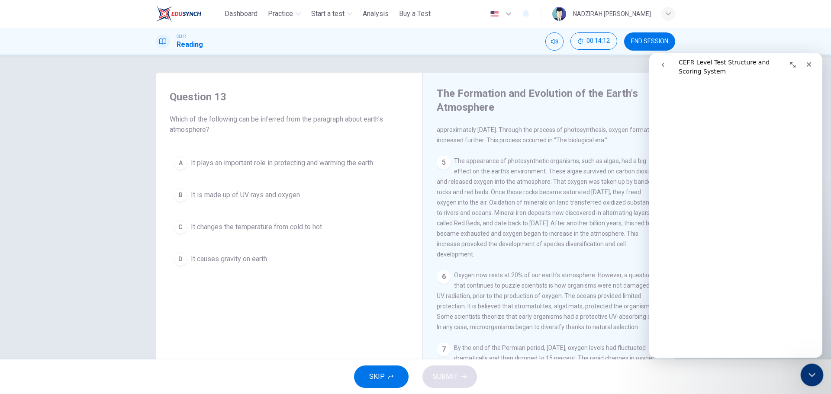
click at [813, 380] on div "Close Intercom Messenger" at bounding box center [810, 374] width 21 height 21
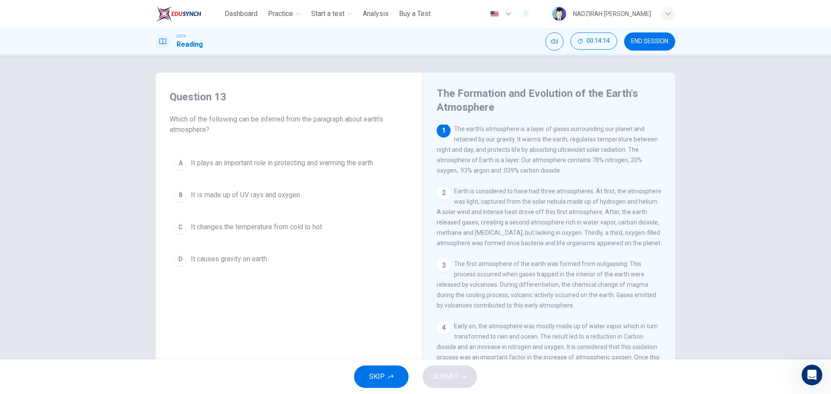
scroll to position [0, 0]
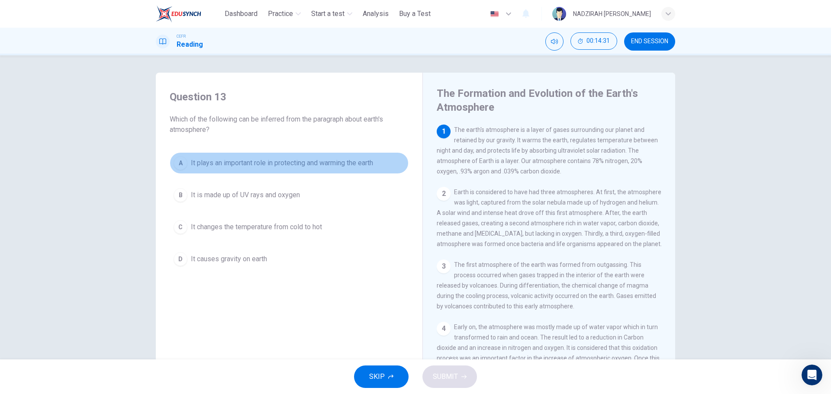
click at [344, 168] on span "It plays an important role in protecting and warming the earth" at bounding box center [282, 163] width 182 height 10
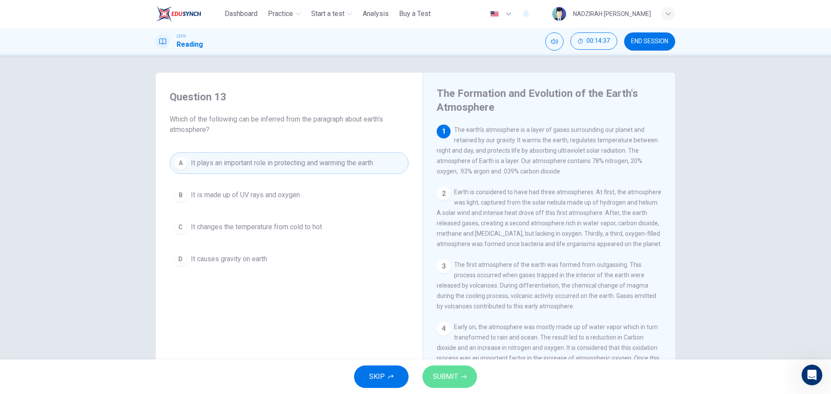
click at [463, 376] on icon "button" at bounding box center [463, 376] width 5 height 5
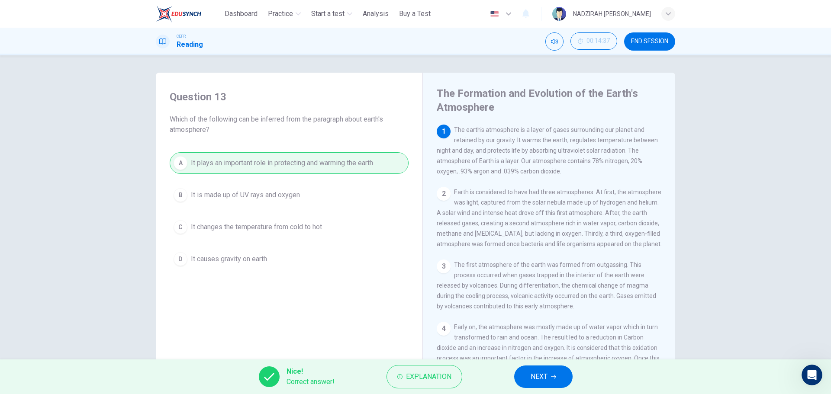
click at [553, 372] on button "NEXT" at bounding box center [543, 377] width 58 height 23
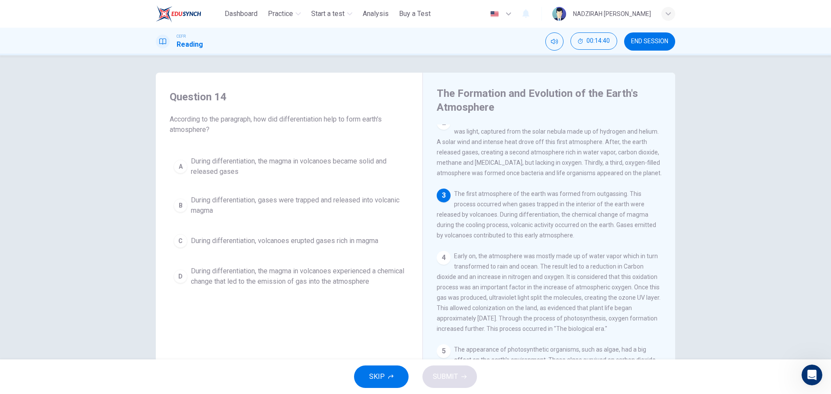
scroll to position [87, 0]
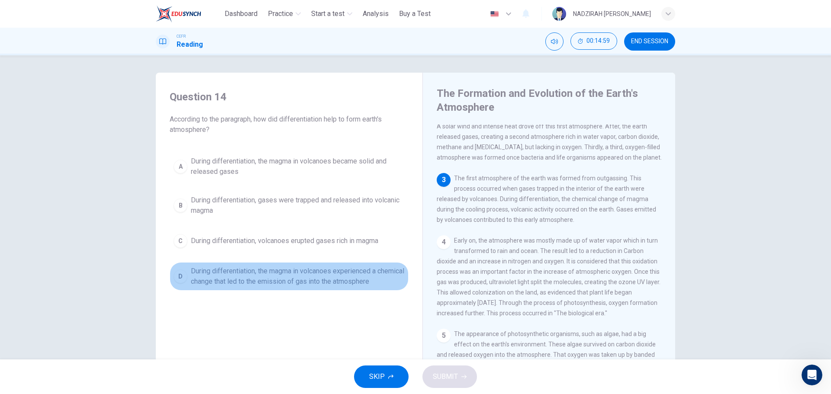
click at [313, 276] on span "During differentiation, the magma in volcanoes experienced a chemical change th…" at bounding box center [298, 276] width 214 height 21
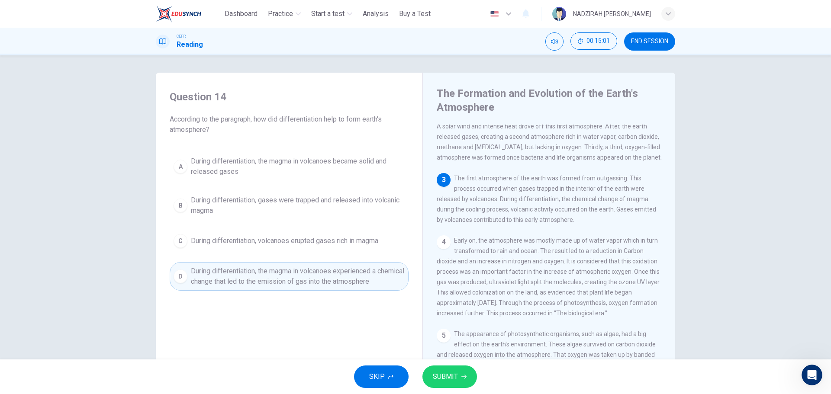
click at [460, 366] on button "SUBMIT" at bounding box center [449, 377] width 55 height 23
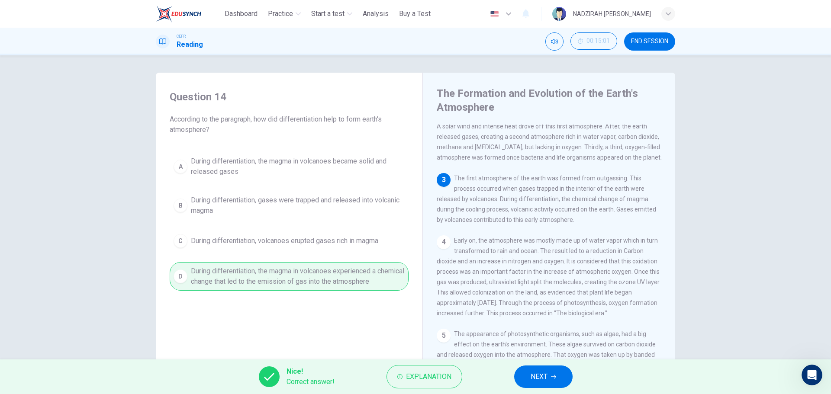
click at [537, 374] on span "NEXT" at bounding box center [539, 377] width 17 height 12
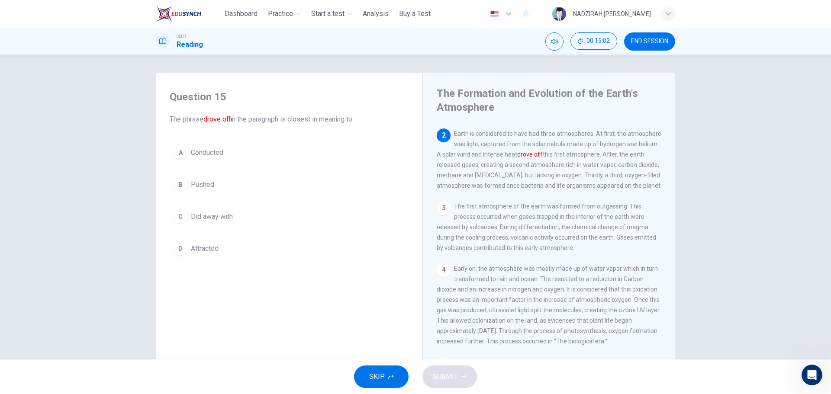
scroll to position [43, 0]
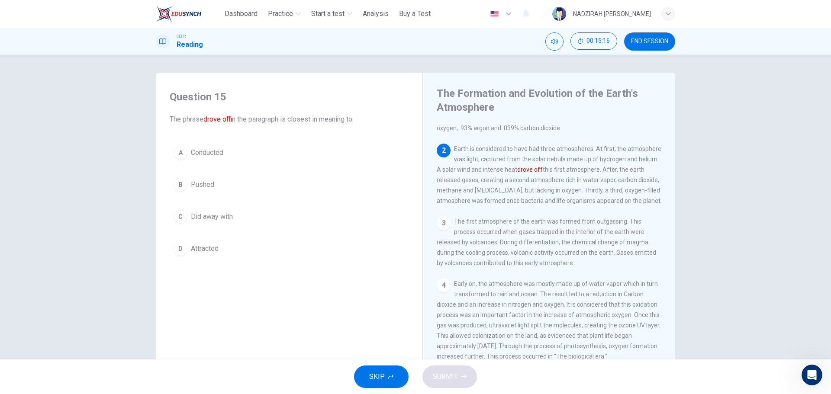
click at [207, 185] on span "Pushed" at bounding box center [202, 185] width 23 height 10
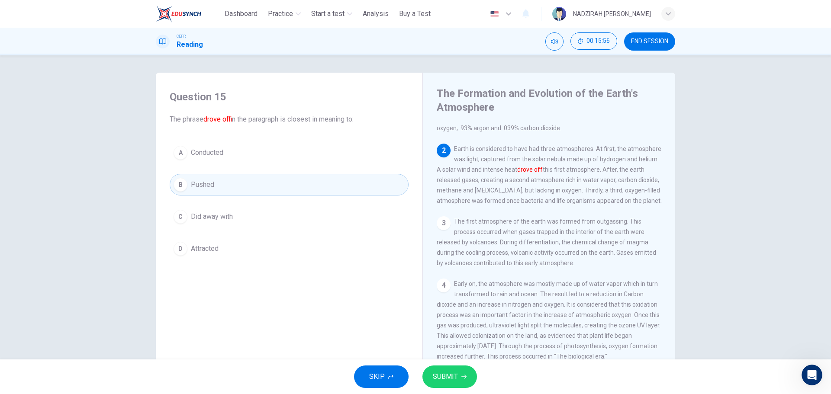
click at [448, 378] on span "SUBMIT" at bounding box center [445, 377] width 25 height 12
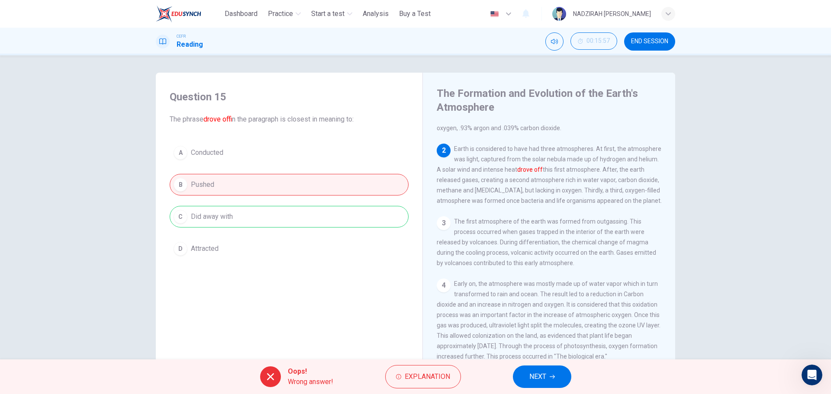
click at [647, 43] on span "END SESSION" at bounding box center [649, 41] width 37 height 7
